Goal: Find specific fact: Find contact information

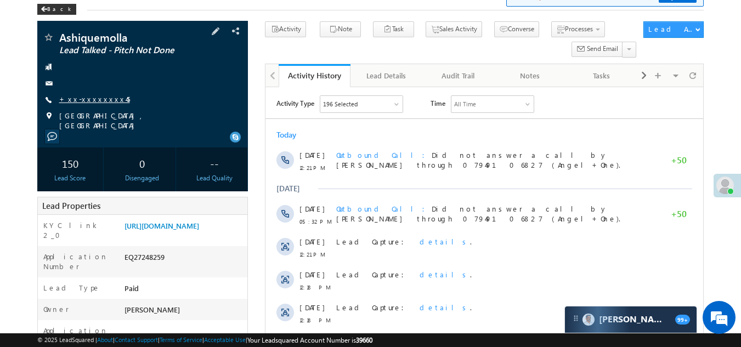
click at [87, 99] on link "+xx-xxxxxxxx45" at bounding box center [94, 98] width 71 height 9
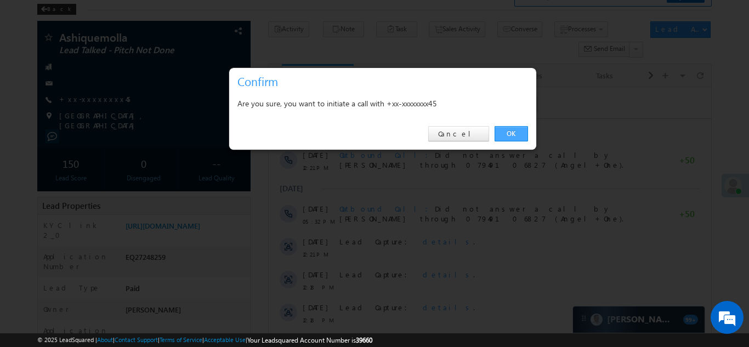
click at [510, 132] on link "OK" at bounding box center [511, 133] width 33 height 15
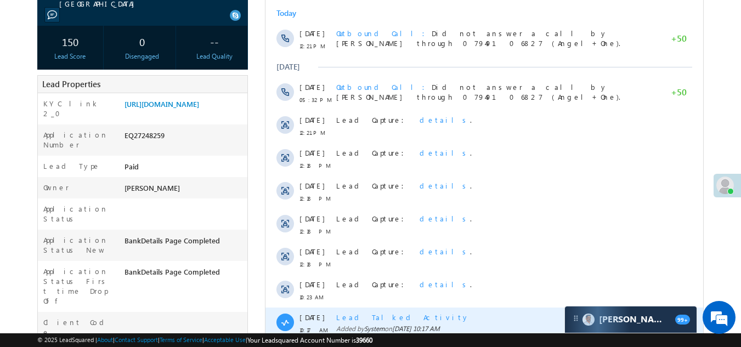
scroll to position [55, 0]
